Goal: Task Accomplishment & Management: Complete application form

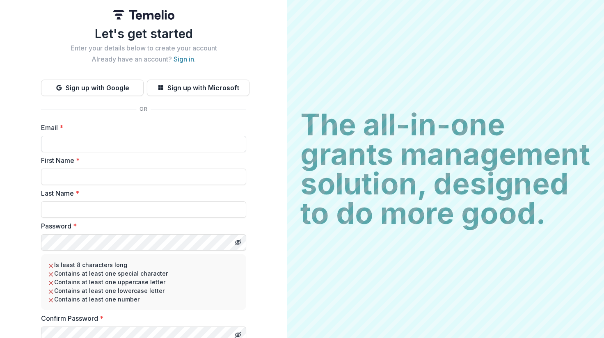
click at [116, 142] on input "Email *" at bounding box center [143, 144] width 205 height 16
type input "**********"
click at [74, 181] on input "First Name *" at bounding box center [143, 177] width 205 height 16
type input "******"
type input "*******"
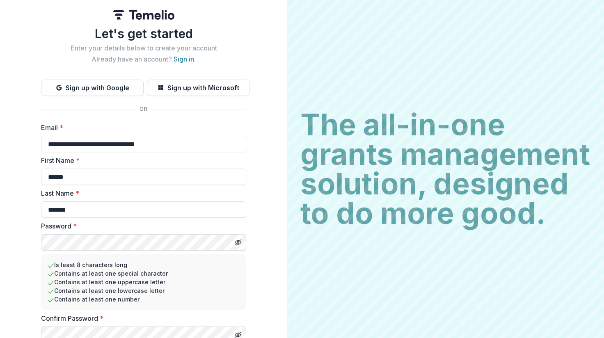
scroll to position [34, 0]
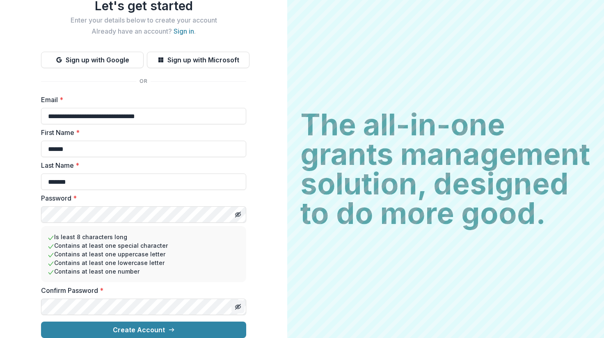
click at [236, 305] on icon "Toggle password visibility" at bounding box center [238, 306] width 4 height 3
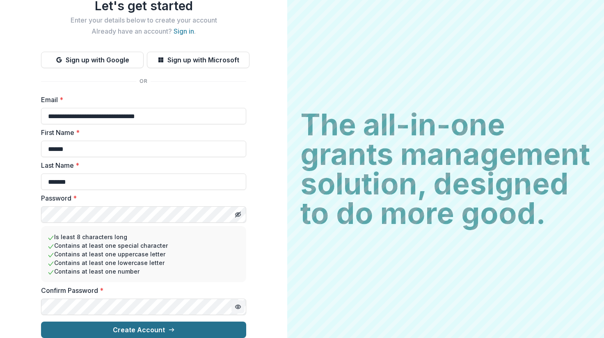
click at [128, 324] on button "Create Account" at bounding box center [143, 330] width 205 height 16
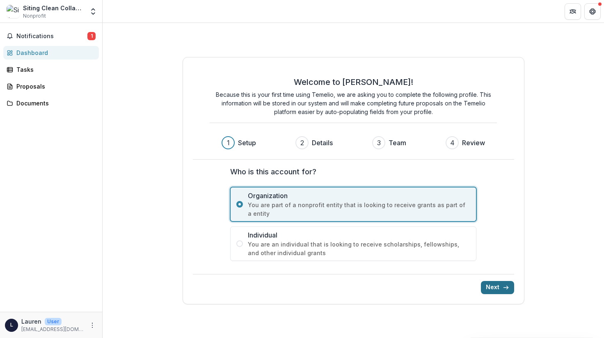
click at [504, 291] on button "Next" at bounding box center [497, 287] width 33 height 13
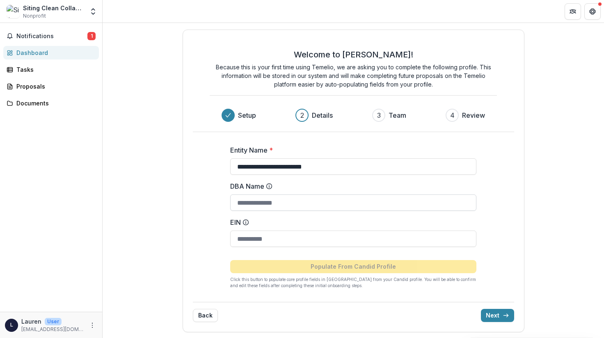
click at [306, 204] on input "DBA Name" at bounding box center [353, 203] width 246 height 16
click at [280, 208] on input "DBA Name" at bounding box center [353, 203] width 246 height 16
click at [281, 243] on input "EIN" at bounding box center [353, 239] width 246 height 16
click at [61, 40] on button "Notifications 1" at bounding box center [51, 36] width 96 height 13
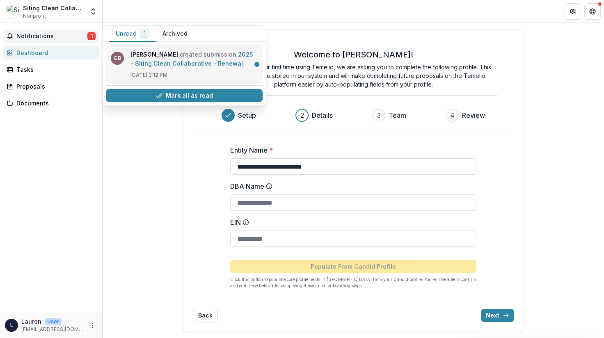
click at [175, 56] on link "2025 - Siting Clean Collaborative - Renewal" at bounding box center [192, 59] width 123 height 16
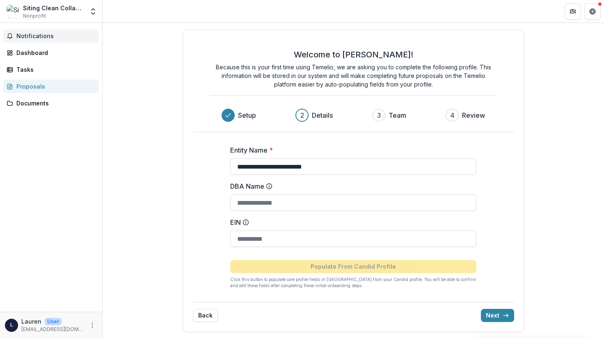
click at [59, 39] on span "Notifications" at bounding box center [55, 36] width 79 height 7
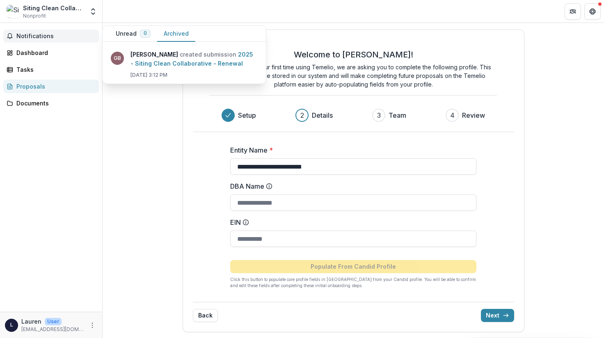
click at [181, 26] on button "Archived" at bounding box center [176, 34] width 38 height 16
click at [174, 32] on button "Archived" at bounding box center [176, 34] width 38 height 16
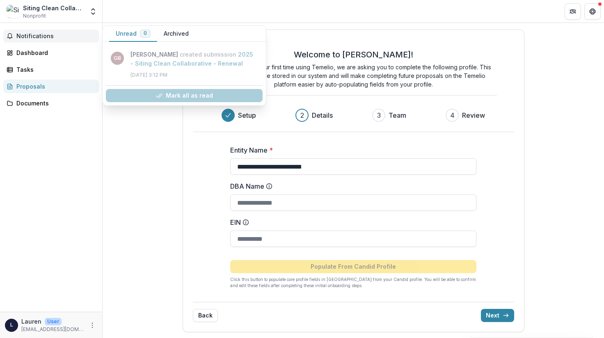
click at [130, 36] on button "Unread 0" at bounding box center [133, 34] width 48 height 16
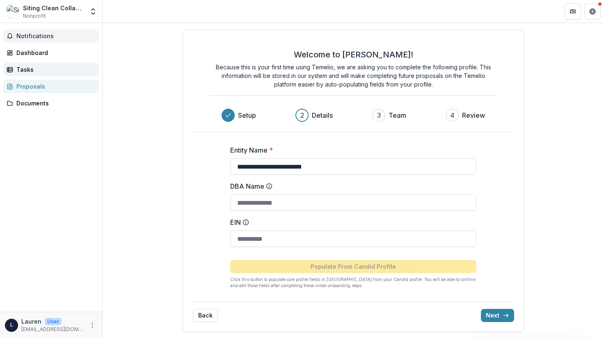
click at [32, 65] on link "Tasks" at bounding box center [51, 70] width 96 height 14
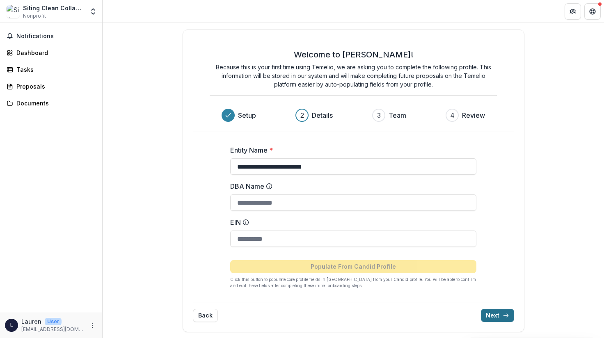
click at [493, 317] on button "Next" at bounding box center [497, 315] width 33 height 13
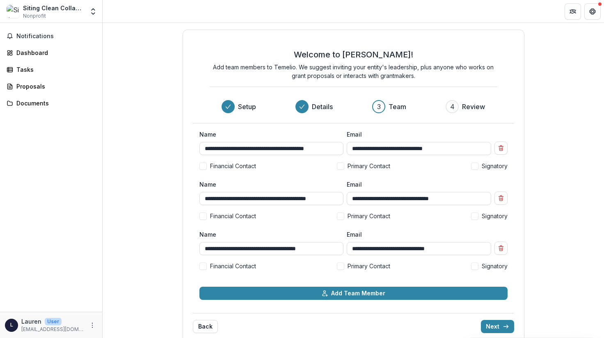
scroll to position [12, 0]
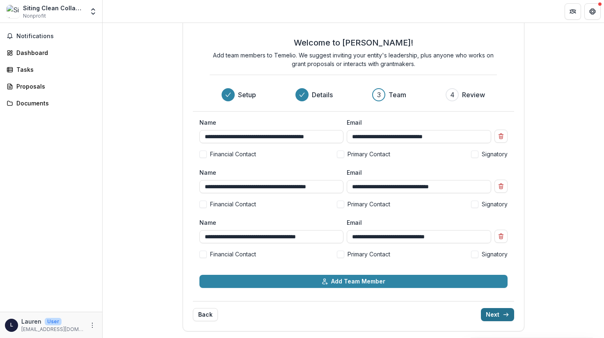
click at [495, 313] on button "Next" at bounding box center [497, 314] width 33 height 13
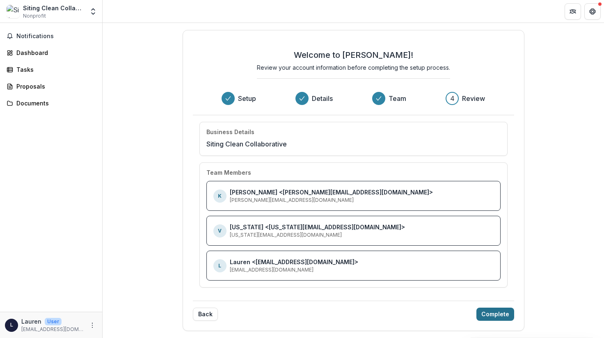
click at [494, 315] on button "Complete" at bounding box center [495, 314] width 38 height 13
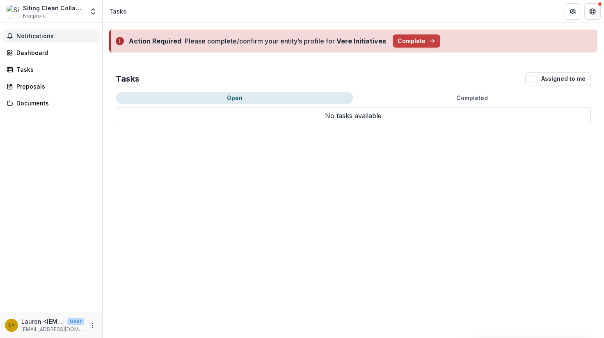
click at [25, 39] on span "Notifications" at bounding box center [55, 36] width 79 height 7
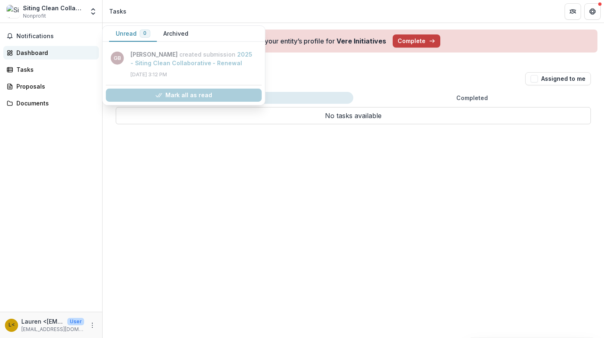
click at [31, 52] on div "Dashboard" at bounding box center [54, 52] width 76 height 9
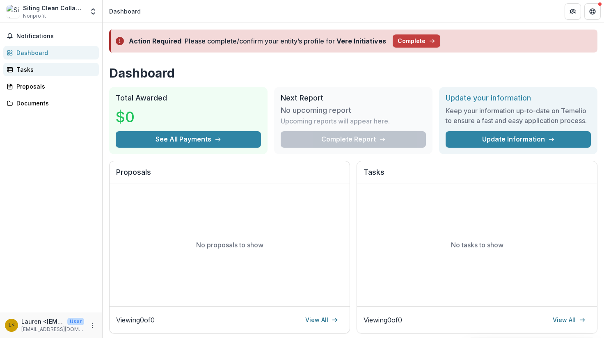
click at [42, 68] on div "Tasks" at bounding box center [54, 69] width 76 height 9
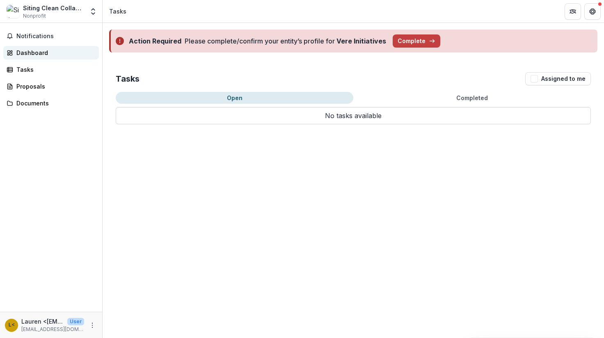
click at [43, 55] on div "Dashboard" at bounding box center [54, 52] width 76 height 9
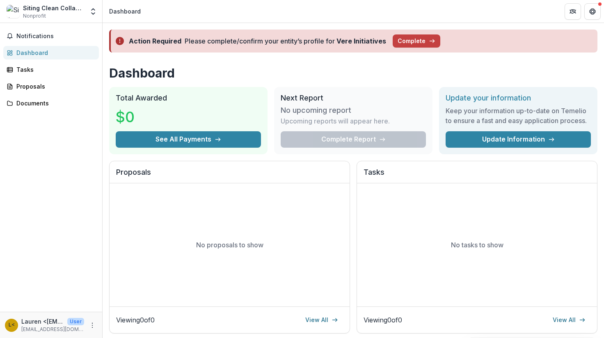
click at [42, 43] on div "Notifications Dashboard Tasks Proposals Documents" at bounding box center [51, 167] width 102 height 289
click at [47, 37] on span "Notifications" at bounding box center [55, 36] width 79 height 7
click at [29, 197] on div "Notifications Unread 0 Archived You don't have any unread notifications We'll n…" at bounding box center [51, 167] width 102 height 289
